Goal: Task Accomplishment & Management: Manage account settings

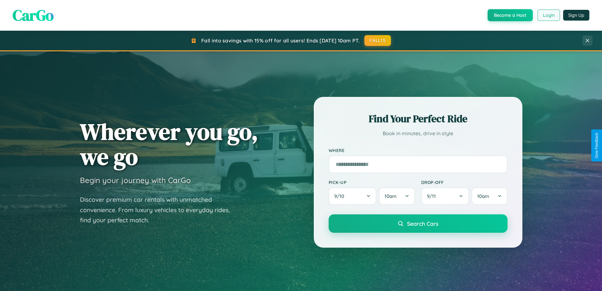
click at [549, 15] on button "Login" at bounding box center [549, 14] width 22 height 11
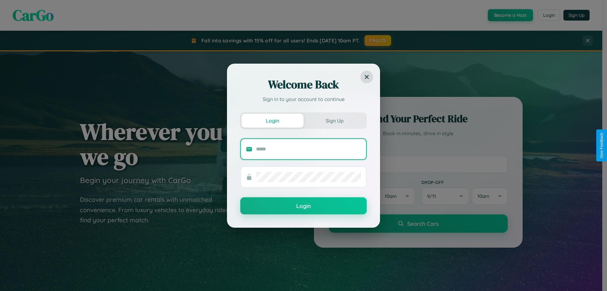
click at [309, 149] on input "text" at bounding box center [308, 149] width 105 height 10
type input "**********"
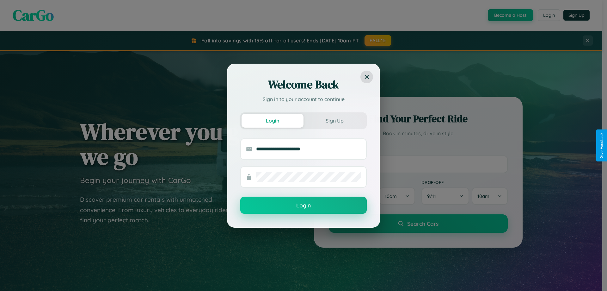
click at [304, 205] on button "Login" at bounding box center [303, 204] width 126 height 17
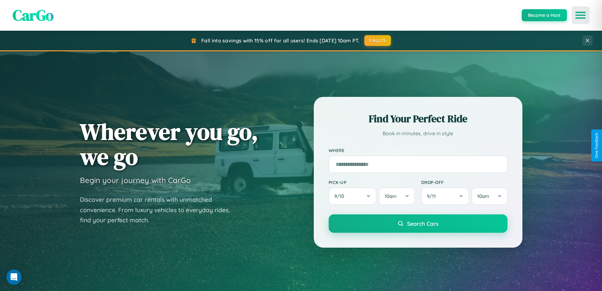
click at [581, 15] on icon "Open menu" at bounding box center [580, 15] width 9 height 6
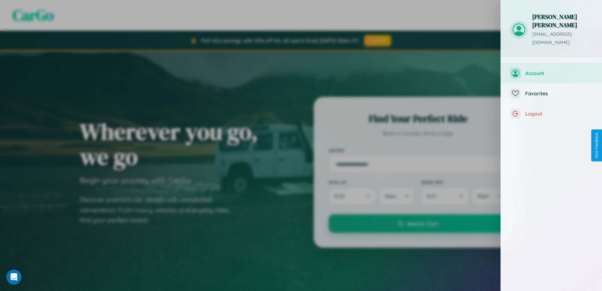
click at [552, 70] on span "Account" at bounding box center [558, 73] width 67 height 6
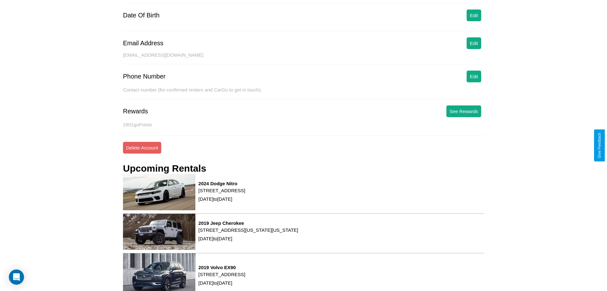
scroll to position [80, 0]
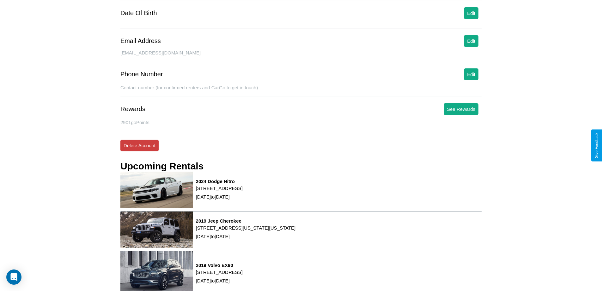
click at [139, 145] on button "Delete Account" at bounding box center [139, 145] width 38 height 12
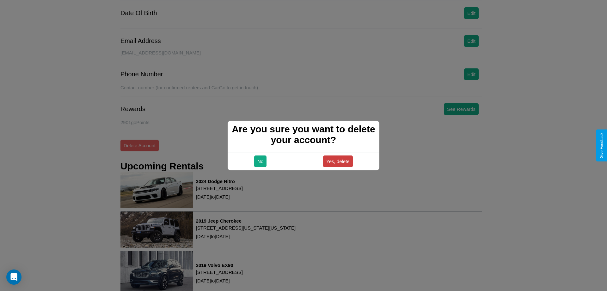
click at [338, 161] on button "Yes, delete" at bounding box center [338, 161] width 30 height 12
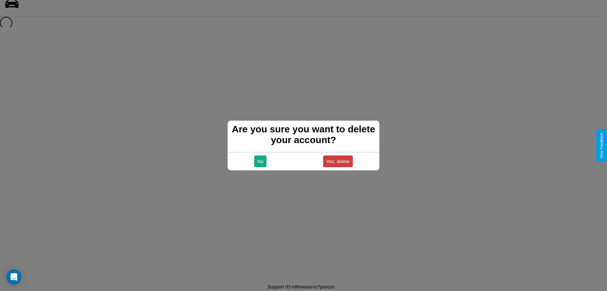
scroll to position [9, 0]
